Goal: Information Seeking & Learning: Learn about a topic

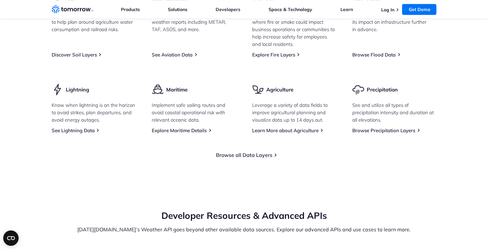
scroll to position [941, 0]
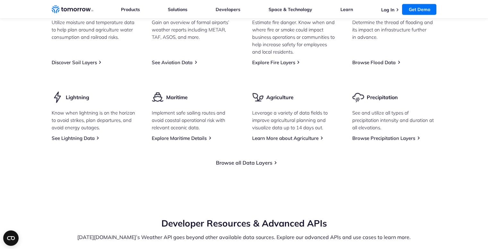
click at [482, 163] on html "Consent Details [#IABV2SETTINGS#] About This website uses cookies Tomorrow.io u…" at bounding box center [244, 223] width 488 height 2329
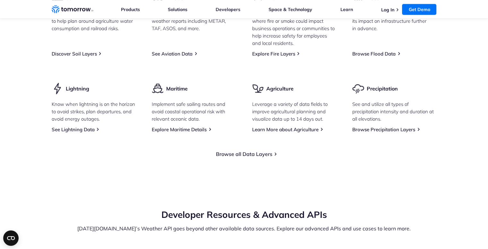
scroll to position [957, 0]
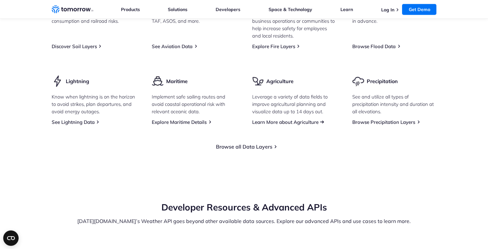
click at [273, 125] on link "Learn More about Agriculture" at bounding box center [285, 122] width 66 height 6
